Goal: Information Seeking & Learning: Learn about a topic

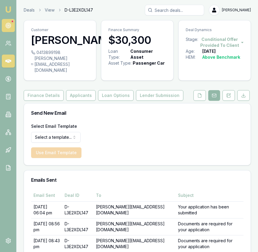
click at [9, 25] on circle at bounding box center [8, 25] width 3 height 3
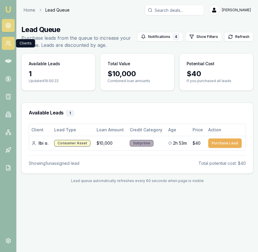
click at [10, 42] on icon at bounding box center [8, 43] width 6 height 6
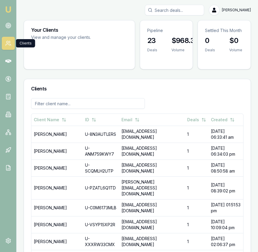
click at [188, 9] on input "Search deals" at bounding box center [174, 10] width 59 height 11
click at [188, 10] on input "Search deals" at bounding box center [174, 10] width 59 height 11
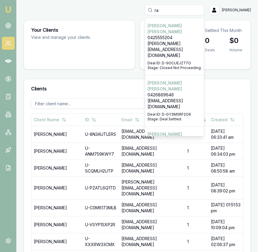
type input "ra"
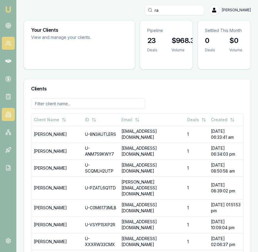
click at [9, 115] on icon at bounding box center [8, 114] width 3 height 5
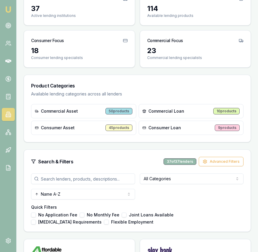
scroll to position [76, 0]
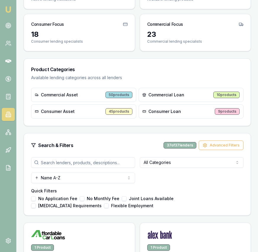
click at [87, 159] on input "search" at bounding box center [83, 162] width 104 height 11
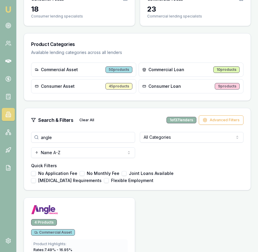
scroll to position [135, 0]
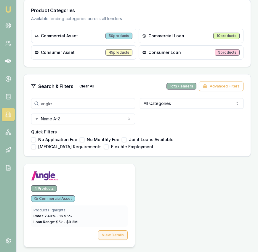
type input "angle"
click at [125, 235] on button "View Details" at bounding box center [113, 234] width 30 height 9
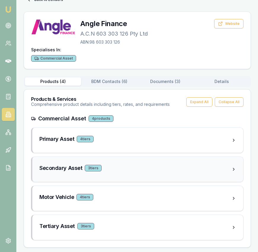
scroll to position [26, 0]
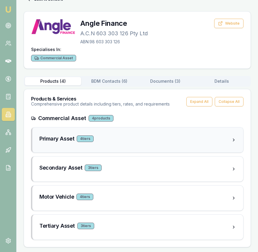
click at [182, 142] on div "Primary Asset 4 tier s" at bounding box center [135, 139] width 192 height 8
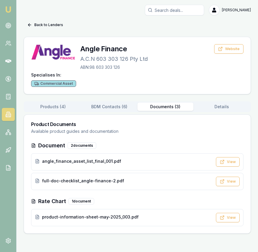
scroll to position [0, 0]
click at [171, 93] on div "Back to Lenders Angle Finance A.C.N 603 303 126 Pty Ltd ABN: 98 603 303 126 Web…" at bounding box center [138, 127] width 228 height 214
click at [225, 220] on icon at bounding box center [222, 217] width 5 height 5
click at [42, 24] on button "Back to Lenders" at bounding box center [45, 24] width 43 height 9
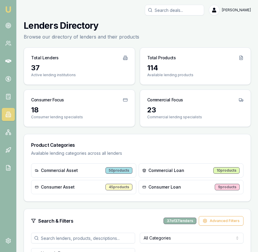
scroll to position [135, 0]
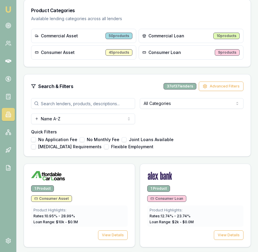
click at [89, 107] on input "search" at bounding box center [83, 103] width 104 height 11
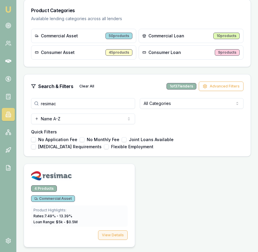
type input "resimac"
click at [116, 232] on button "View Details" at bounding box center [113, 234] width 30 height 9
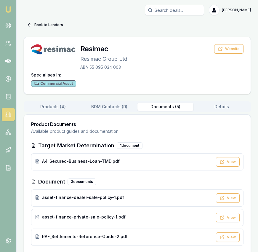
click at [162, 107] on button "Documents ( 5 )" at bounding box center [166, 107] width 56 height 8
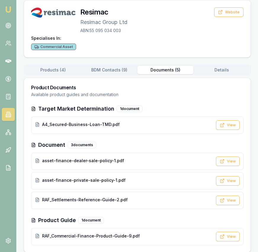
scroll to position [42, 0]
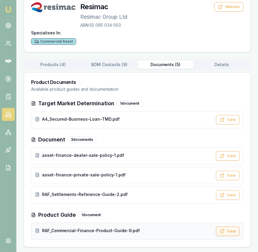
click at [223, 233] on icon at bounding box center [222, 231] width 3 height 3
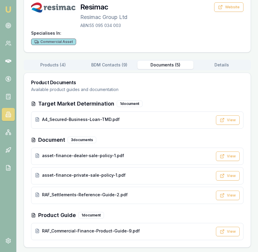
scroll to position [0, 0]
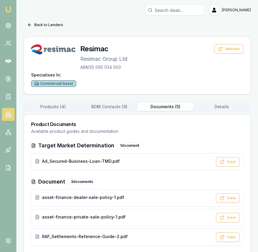
click at [45, 26] on button "Back to Lenders" at bounding box center [45, 24] width 43 height 9
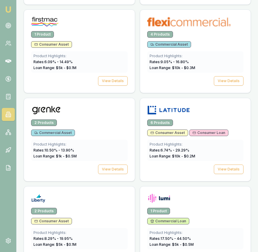
scroll to position [918, 0]
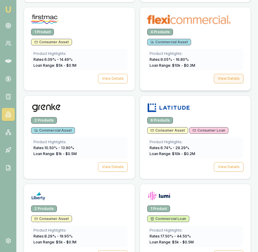
click at [224, 77] on button "View Details" at bounding box center [229, 78] width 30 height 9
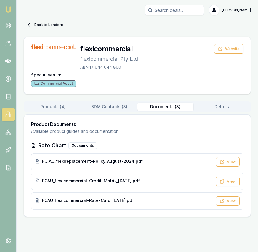
click at [176, 82] on div "Back to Lenders flexicommercial flexicommercial Pty Ltd ABN: 17 644 644 860 Web…" at bounding box center [138, 118] width 228 height 197
click at [230, 203] on button "View" at bounding box center [228, 200] width 24 height 9
click at [53, 24] on button "Back to Lenders" at bounding box center [45, 24] width 43 height 9
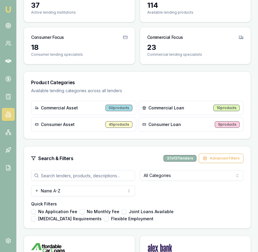
click at [92, 175] on input "search" at bounding box center [83, 175] width 104 height 11
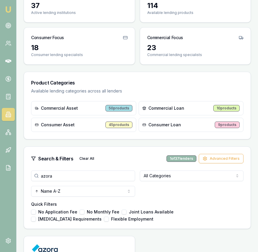
type input "azora"
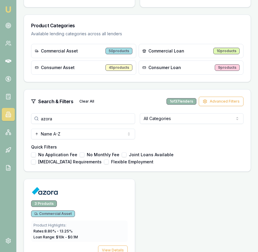
scroll to position [135, 0]
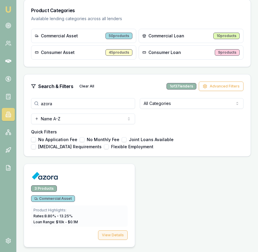
click at [118, 240] on button "View Details" at bounding box center [113, 234] width 30 height 9
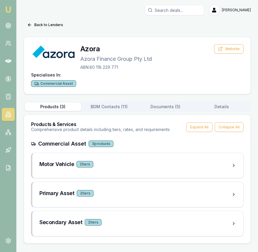
click at [180, 105] on button "Documents ( 5 )" at bounding box center [166, 107] width 56 height 8
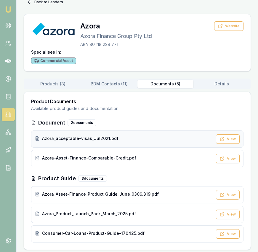
scroll to position [26, 0]
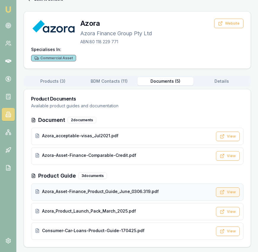
click at [230, 194] on button "View" at bounding box center [228, 191] width 24 height 9
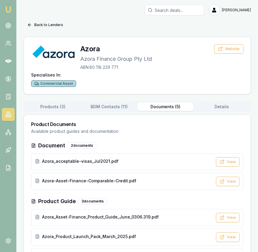
click at [55, 26] on button "Back to Lenders" at bounding box center [45, 24] width 43 height 9
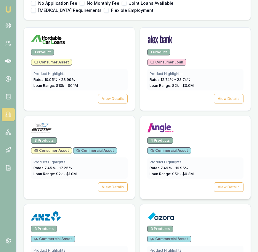
scroll to position [272, 0]
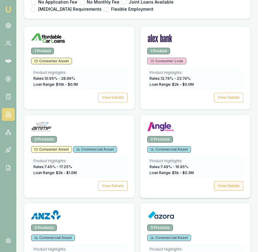
click at [222, 186] on button "View Details" at bounding box center [229, 185] width 30 height 9
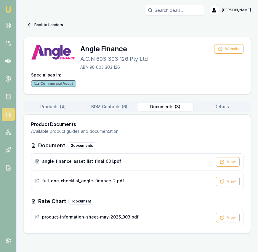
click at [170, 106] on button "Documents ( 3 )" at bounding box center [166, 107] width 56 height 8
click at [227, 220] on button "View" at bounding box center [228, 217] width 24 height 9
drag, startPoint x: 49, startPoint y: 19, endPoint x: 49, endPoint y: 23, distance: 3.3
click at [49, 19] on div "[PERSON_NAME] Toggle Menu Back to Lenders Angle Finance A.C.N 603 303 126 Pty L…" at bounding box center [138, 119] width 242 height 229
click at [49, 23] on button "Back to Lenders" at bounding box center [45, 24] width 43 height 9
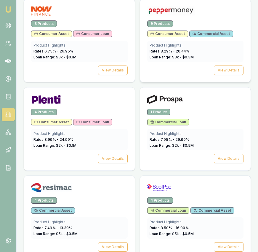
scroll to position [1448, 0]
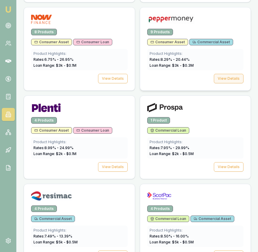
click at [234, 77] on button "View Details" at bounding box center [229, 78] width 30 height 9
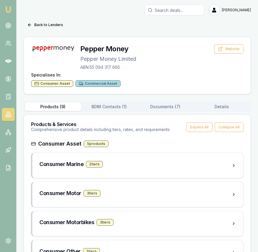
click at [171, 107] on button "Documents ( 7 )" at bounding box center [166, 107] width 56 height 8
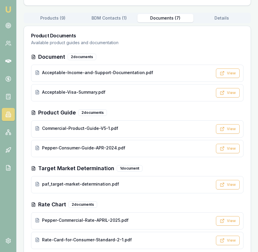
scroll to position [94, 0]
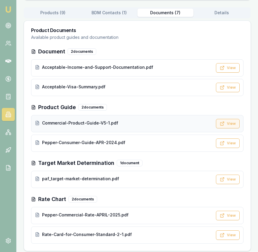
click at [230, 120] on button "View" at bounding box center [228, 123] width 24 height 9
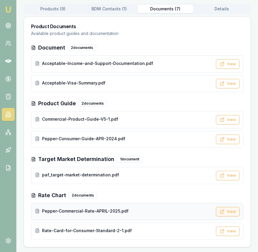
click at [229, 207] on button "View" at bounding box center [228, 211] width 24 height 9
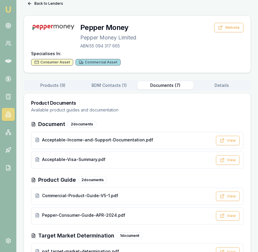
scroll to position [0, 0]
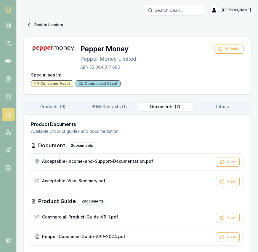
click at [178, 12] on input "Search deals" at bounding box center [174, 10] width 59 height 11
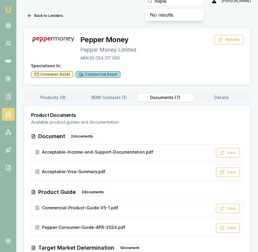
type input "maple"
